Goal: Transaction & Acquisition: Purchase product/service

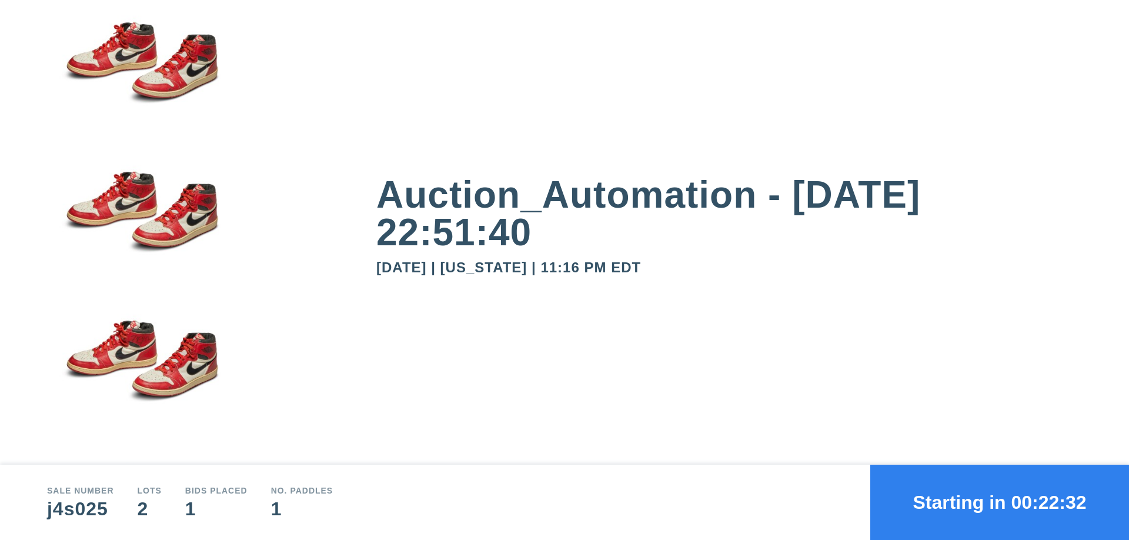
click at [1000, 502] on button "Starting in 00:22:32" at bounding box center [999, 502] width 259 height 75
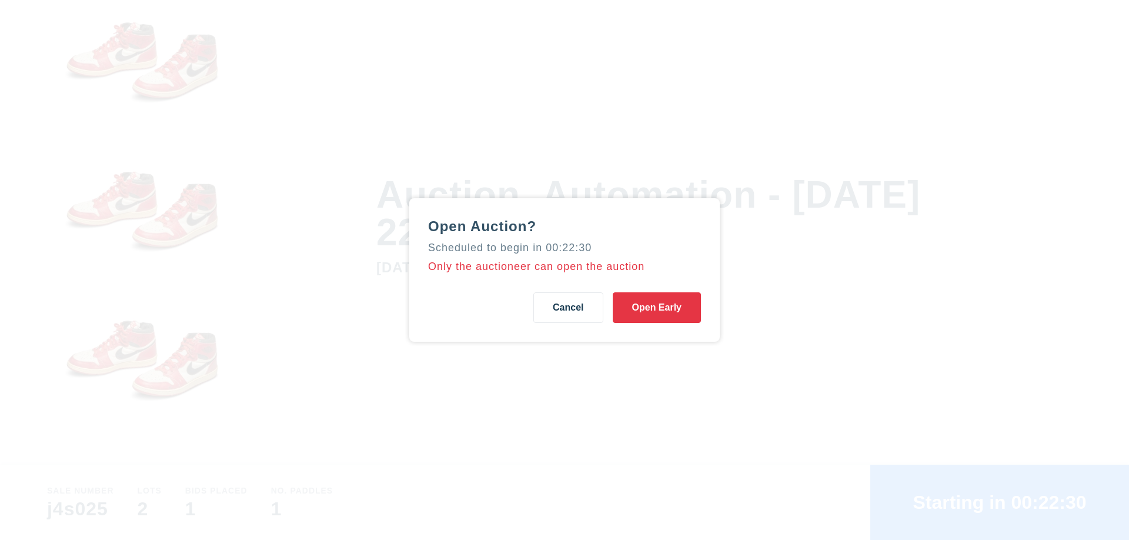
click at [657, 308] on button "Open Early" at bounding box center [657, 307] width 88 height 31
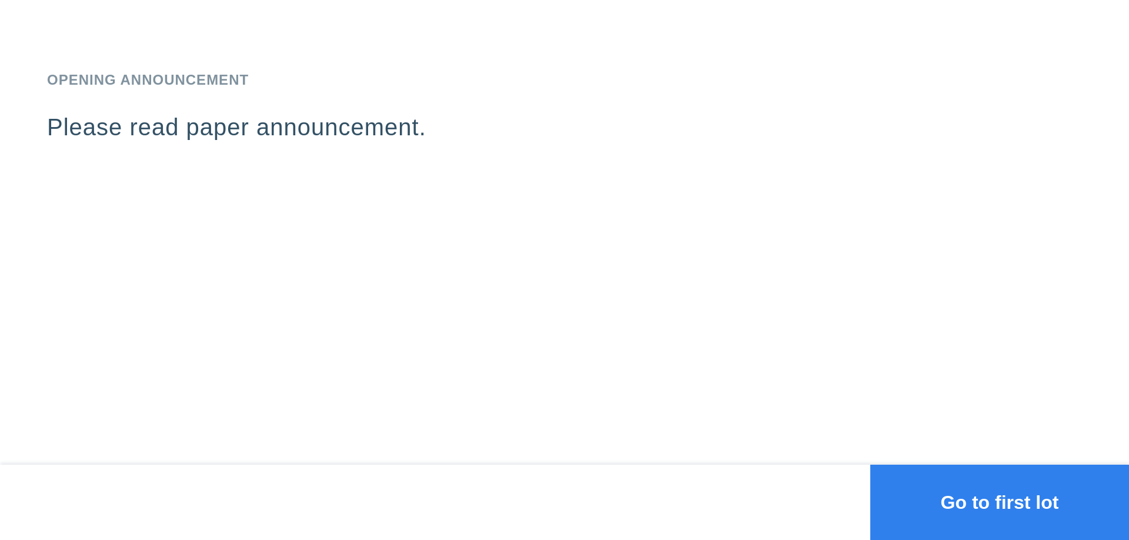
click at [1000, 502] on button "Go to first lot" at bounding box center [999, 502] width 259 height 75
